Goal: Information Seeking & Learning: Learn about a topic

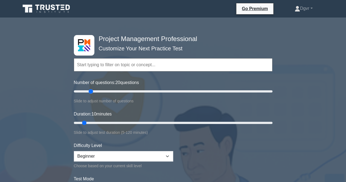
drag, startPoint x: 87, startPoint y: 91, endPoint x: 92, endPoint y: 89, distance: 6.0
type input "20"
click at [92, 89] on input "Number of questions: 20 questions" at bounding box center [173, 91] width 198 height 7
drag, startPoint x: 85, startPoint y: 121, endPoint x: 99, endPoint y: 121, distance: 14.2
type input "20"
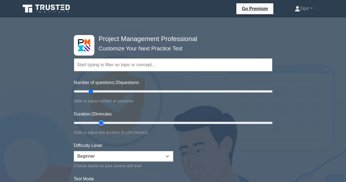
click at [99, 121] on input "Duration: 20 minutes" at bounding box center [173, 122] width 198 height 7
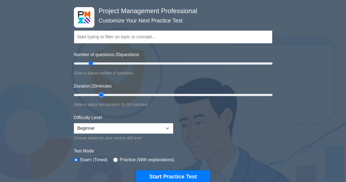
scroll to position [55, 0]
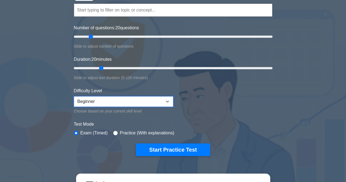
click at [107, 105] on select "Beginner Intermediate Expert" at bounding box center [123, 101] width 99 height 10
select select "expert"
click at [74, 96] on select "Beginner Intermediate Expert" at bounding box center [123, 101] width 99 height 10
click at [214, 99] on form "Topics Scope Management Time Management Cost Management Quality Management Risk…" at bounding box center [173, 71] width 198 height 169
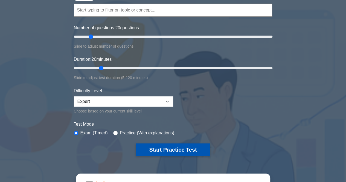
click at [155, 149] on button "Start Practice Test" at bounding box center [173, 149] width 74 height 13
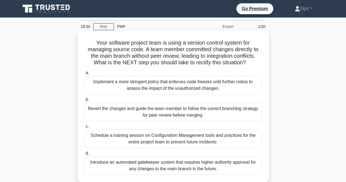
scroll to position [27, 0]
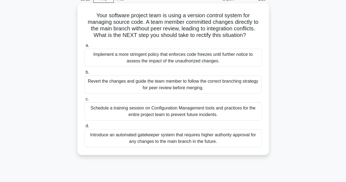
click at [143, 87] on div "Revert the changes and guide the team member to follow the correct branching st…" at bounding box center [172, 84] width 177 height 18
click at [84, 74] on input "b. Revert the changes and guide the team member to follow the correct branching…" at bounding box center [84, 73] width 0 height 4
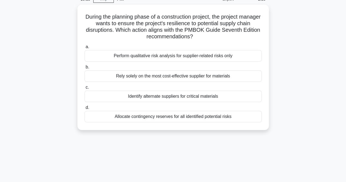
scroll to position [0, 0]
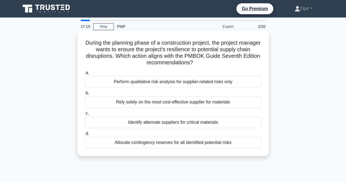
click at [177, 82] on div "Perform qualitative risk analysis for supplier-related risks only" at bounding box center [172, 81] width 177 height 11
click at [84, 75] on input "a. Perform qualitative risk analysis for supplier-related risks only" at bounding box center [84, 73] width 0 height 4
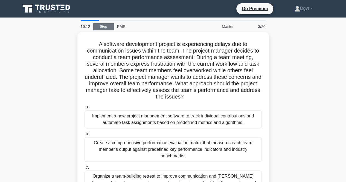
click at [100, 27] on link "Stop" at bounding box center [103, 26] width 20 height 7
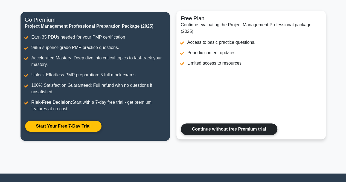
scroll to position [87, 0]
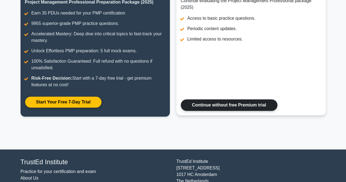
click at [222, 108] on link "Continue without free Premium trial" at bounding box center [229, 104] width 96 height 11
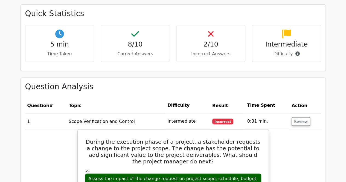
scroll to position [383, 0]
